Goal: Information Seeking & Learning: Learn about a topic

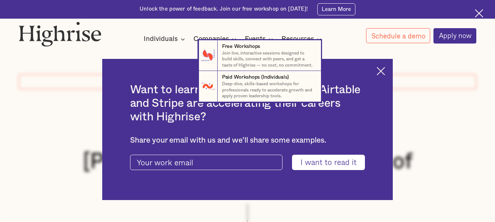
click at [383, 76] on nav "7 Free Workshops Join live, interactive sessions designed to build skills, conn…" at bounding box center [247, 71] width 495 height 62
click at [384, 74] on nav "7 Free Workshops Join live, interactive sessions designed to build skills, conn…" at bounding box center [247, 71] width 495 height 62
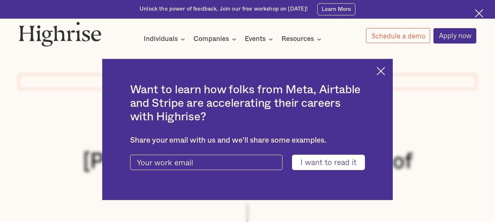
click at [333, 164] on input "I want to read it" at bounding box center [328, 162] width 73 height 15
click at [235, 167] on input "current-ascender-blog-article-modal-form" at bounding box center [206, 162] width 152 height 15
type input "[EMAIL_ADDRESS][DOMAIN_NAME]"
click at [292, 155] on input "I want to read it" at bounding box center [328, 162] width 73 height 15
type input "Please wait..."
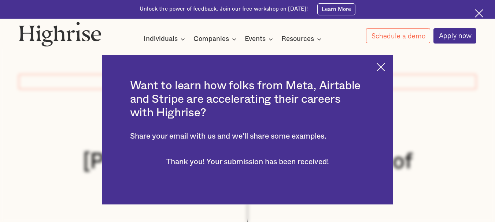
click at [383, 70] on img at bounding box center [380, 67] width 8 height 8
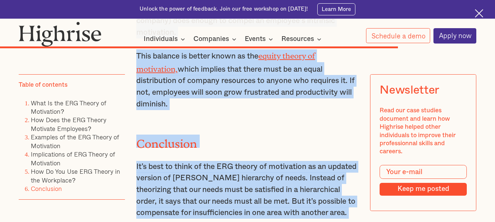
scroll to position [3497, 0]
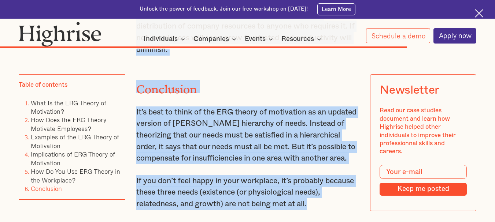
drag, startPoint x: 137, startPoint y: 134, endPoint x: 321, endPoint y: 168, distance: 187.3
copy div "[PERSON_NAME] ERG theory suggests that we must have a few basic survival requir…"
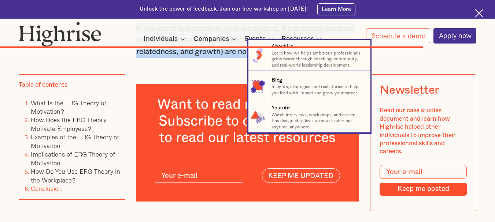
scroll to position [3570, 0]
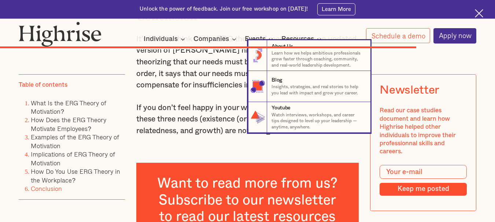
drag, startPoint x: 197, startPoint y: 90, endPoint x: 182, endPoint y: 89, distance: 15.5
click at [182, 89] on nav "8 About Us Learn how we helps ambitious professionals grow faster through coach…" at bounding box center [247, 86] width 495 height 93
click at [218, 115] on nav "8 About Us Learn how we helps ambitious professionals grow faster through coach…" at bounding box center [247, 86] width 495 height 93
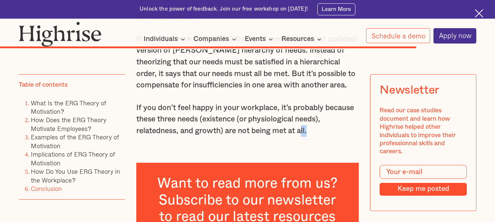
drag, startPoint x: 344, startPoint y: 99, endPoint x: 303, endPoint y: 86, distance: 42.8
click at [306, 102] on p "If you don’t feel happy in your workplace, it’s probably because these three ne…" at bounding box center [247, 119] width 222 height 35
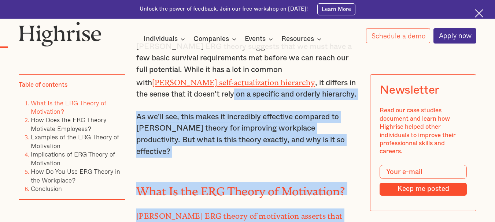
scroll to position [365, 0]
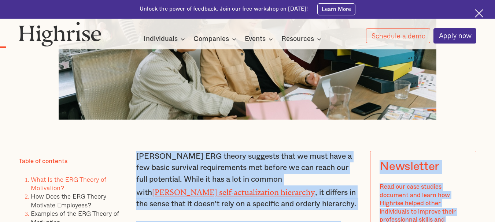
drag, startPoint x: 180, startPoint y: 129, endPoint x: 138, endPoint y: 130, distance: 41.7
copy div "Newsletter Read our case studies document and learn how Highrise helped other i…"
